Goal: Information Seeking & Learning: Learn about a topic

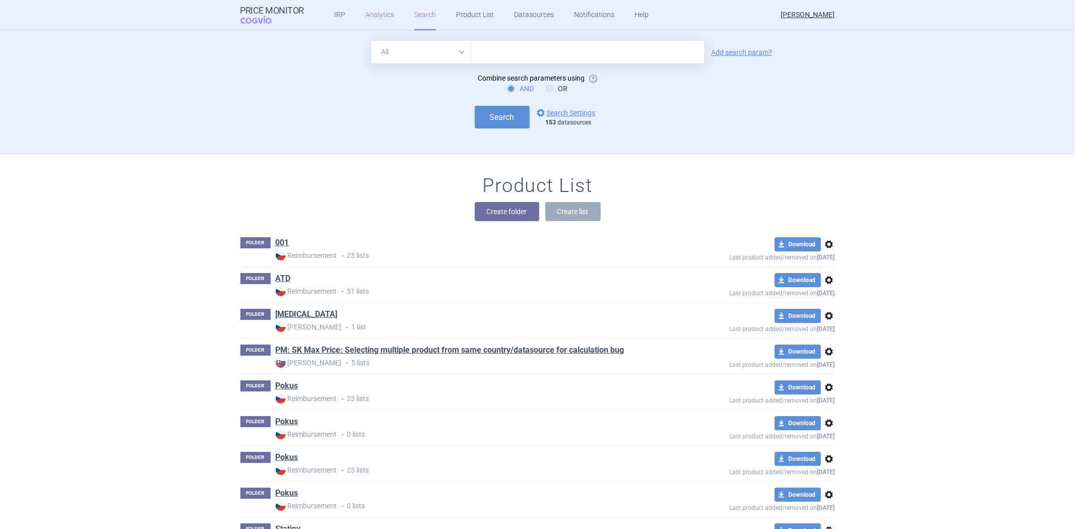
click at [379, 16] on link "Analytics" at bounding box center [379, 15] width 29 height 30
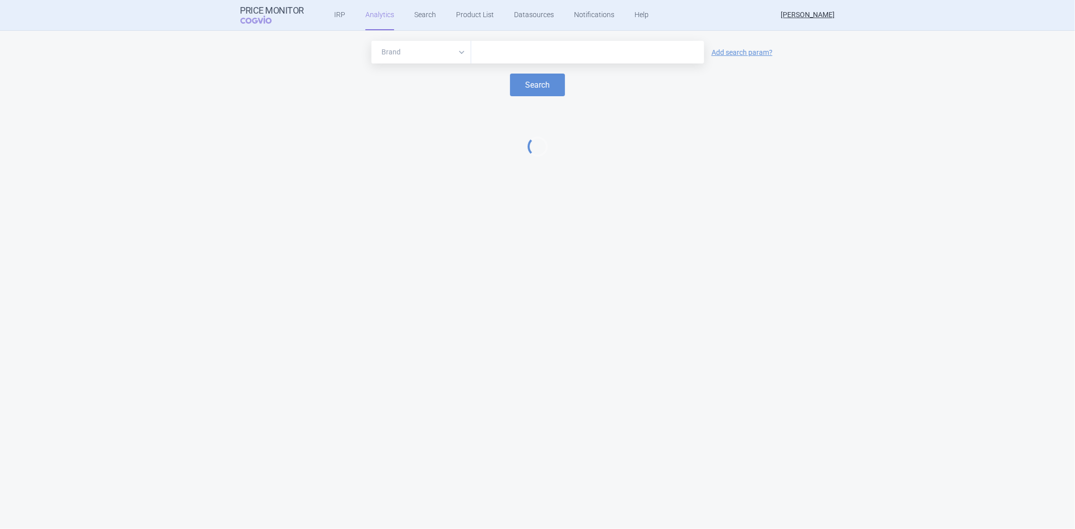
click at [502, 46] on input "text" at bounding box center [587, 52] width 223 height 13
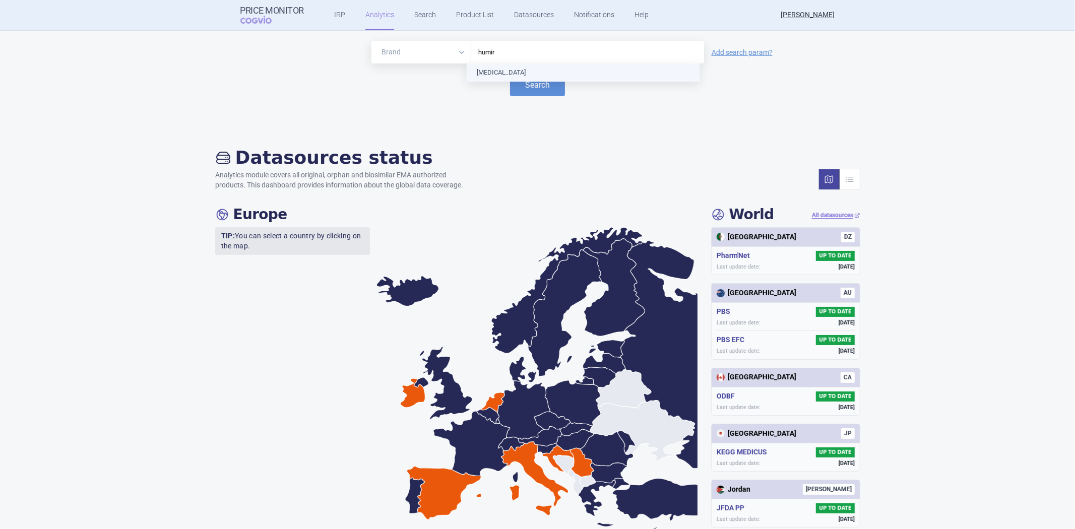
type input "[MEDICAL_DATA]"
click at [527, 92] on button "Search" at bounding box center [537, 85] width 55 height 23
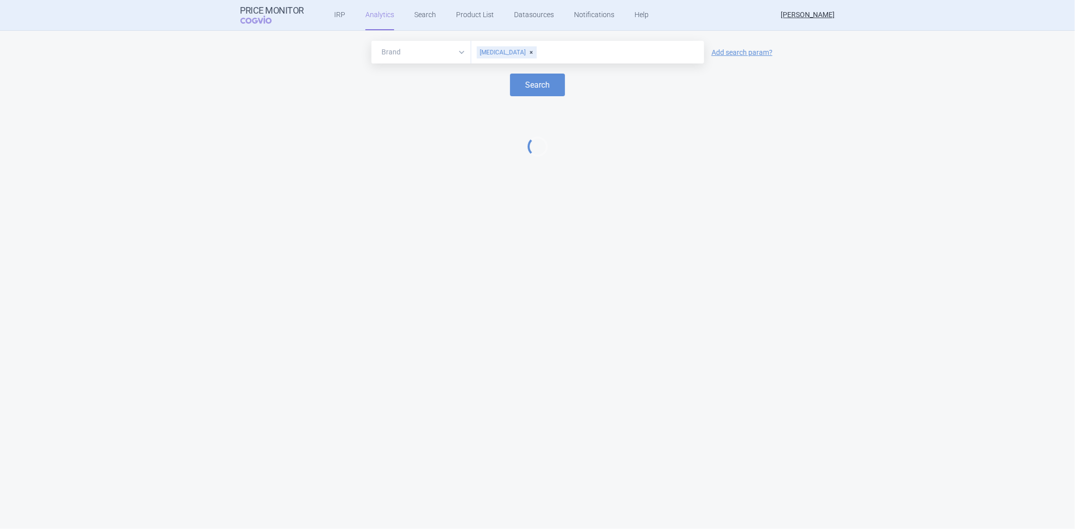
select select "EUR"
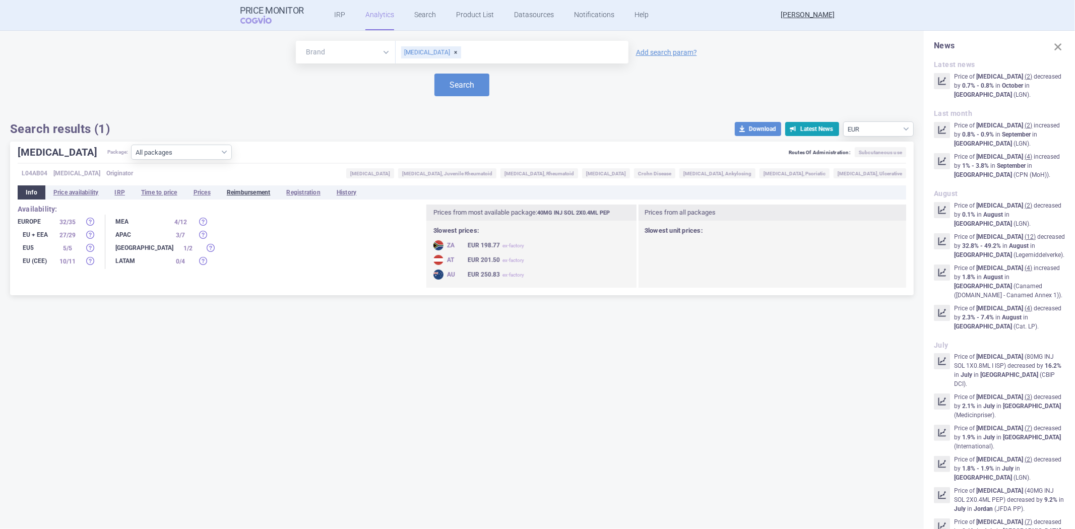
click at [243, 193] on li "Reimbursement" at bounding box center [249, 192] width 60 height 14
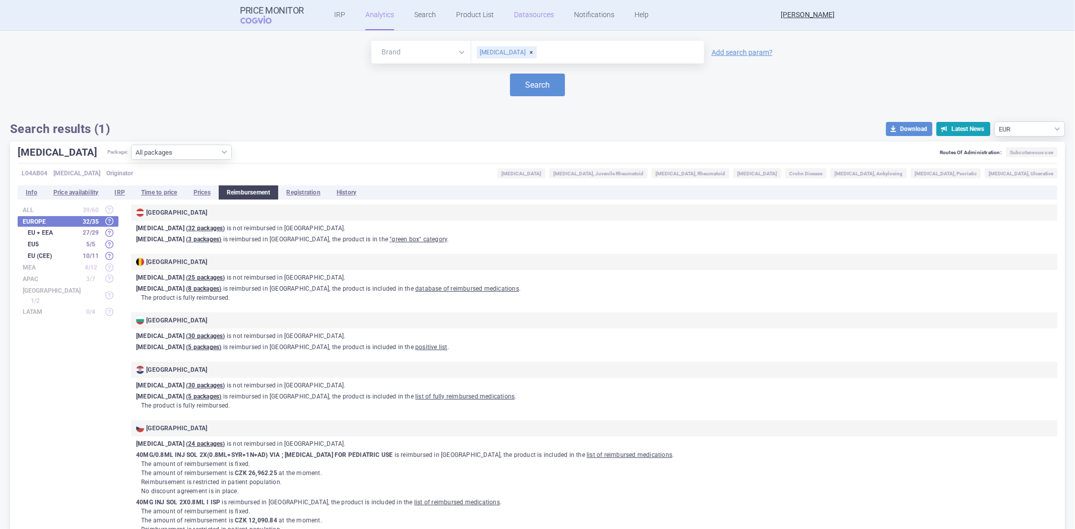
click at [537, 16] on link "Datasources" at bounding box center [534, 15] width 40 height 30
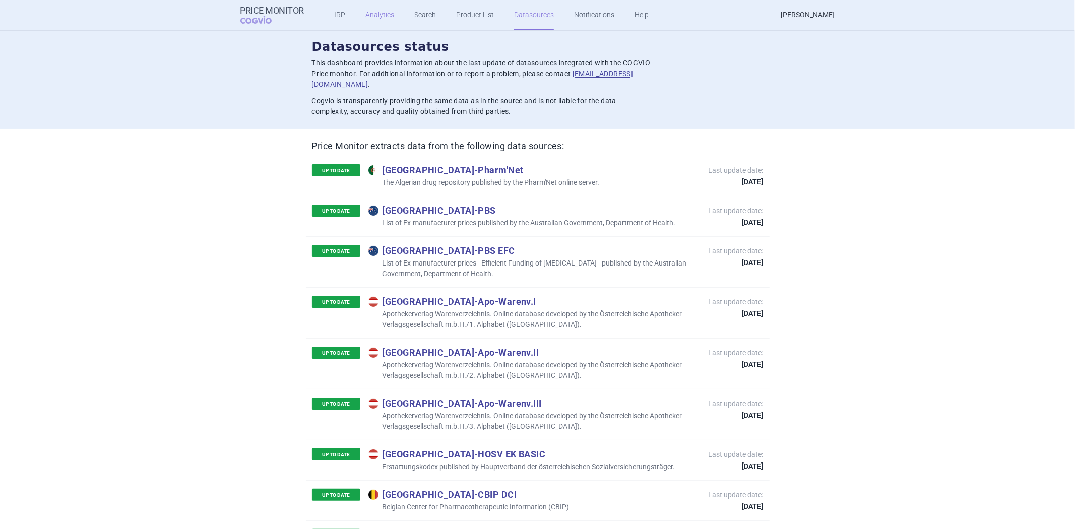
click at [375, 19] on link "Analytics" at bounding box center [379, 15] width 29 height 30
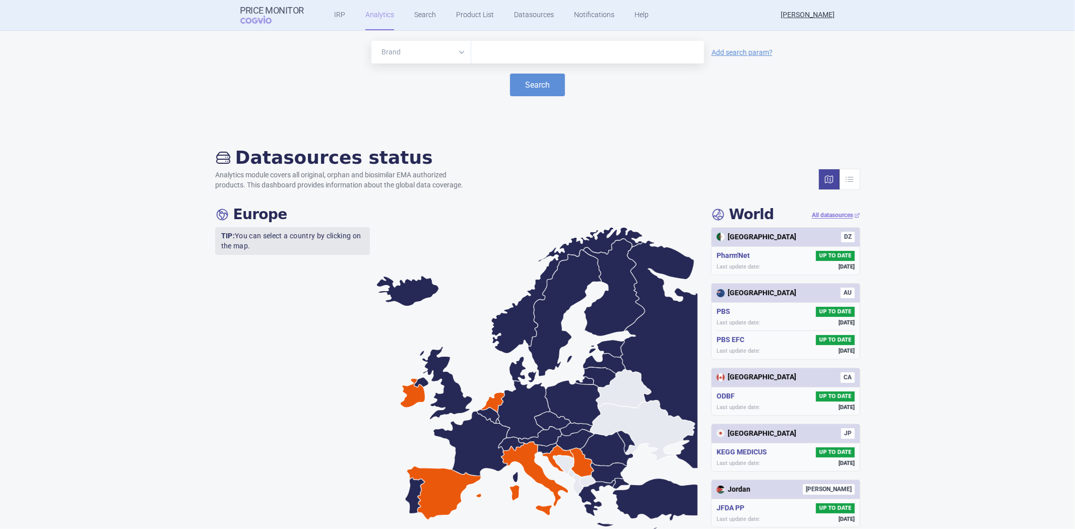
click at [494, 49] on input "text" at bounding box center [587, 52] width 223 height 13
type input "[MEDICAL_DATA]"
click at [521, 84] on button "Search" at bounding box center [537, 85] width 55 height 23
select select "EUR"
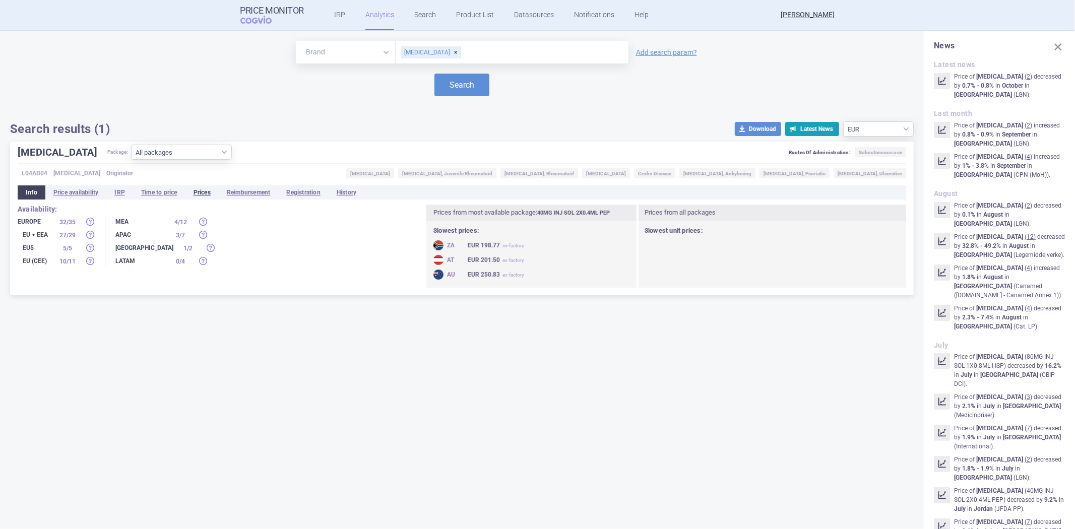
click at [202, 192] on li "Prices" at bounding box center [201, 192] width 33 height 14
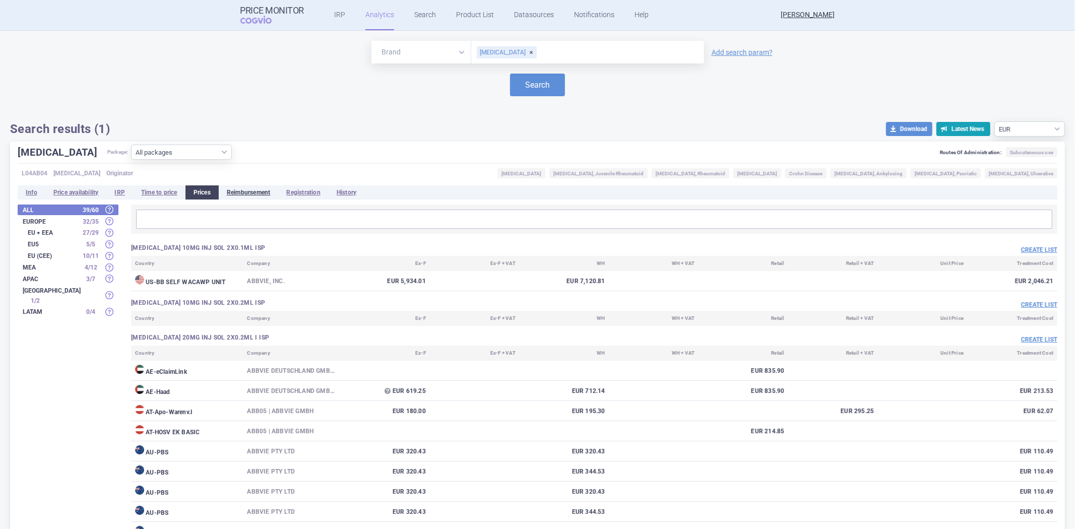
click at [260, 191] on li "Reimbursement" at bounding box center [249, 192] width 60 height 14
